Goal: Task Accomplishment & Management: Manage account settings

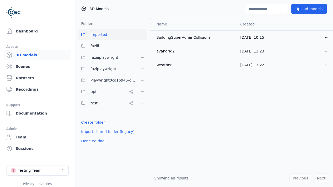
click at [92, 122] on link "Create folder" at bounding box center [93, 122] width 24 height 5
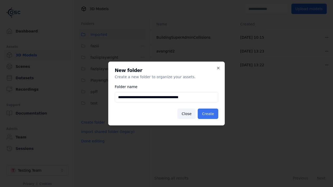
type input "**********"
click at [208, 114] on button "Create" at bounding box center [207, 114] width 21 height 10
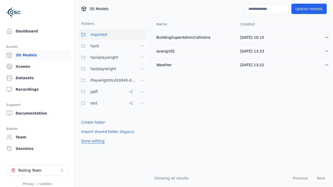
click at [92, 146] on button "Done editing" at bounding box center [93, 140] width 30 height 9
click at [87, 136] on button "Done editing" at bounding box center [93, 140] width 30 height 9
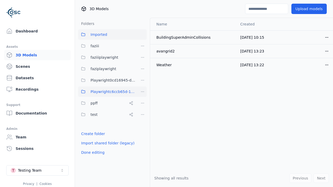
click at [142, 92] on html "Dashboard Assets 3D Models Scenes Datasets Recordings Support Documentation Adm…" at bounding box center [166, 93] width 333 height 187
click at [142, 119] on div "Rename" at bounding box center [144, 119] width 35 height 8
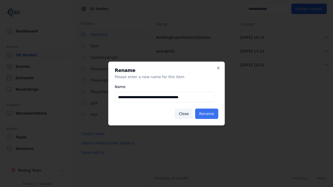
type input "**********"
click at [207, 114] on button "Rename" at bounding box center [206, 114] width 23 height 10
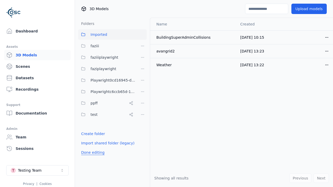
click at [92, 153] on button "Done editing" at bounding box center [93, 152] width 30 height 9
click at [87, 148] on button "Done editing" at bounding box center [93, 152] width 30 height 9
